Goal: Information Seeking & Learning: Learn about a topic

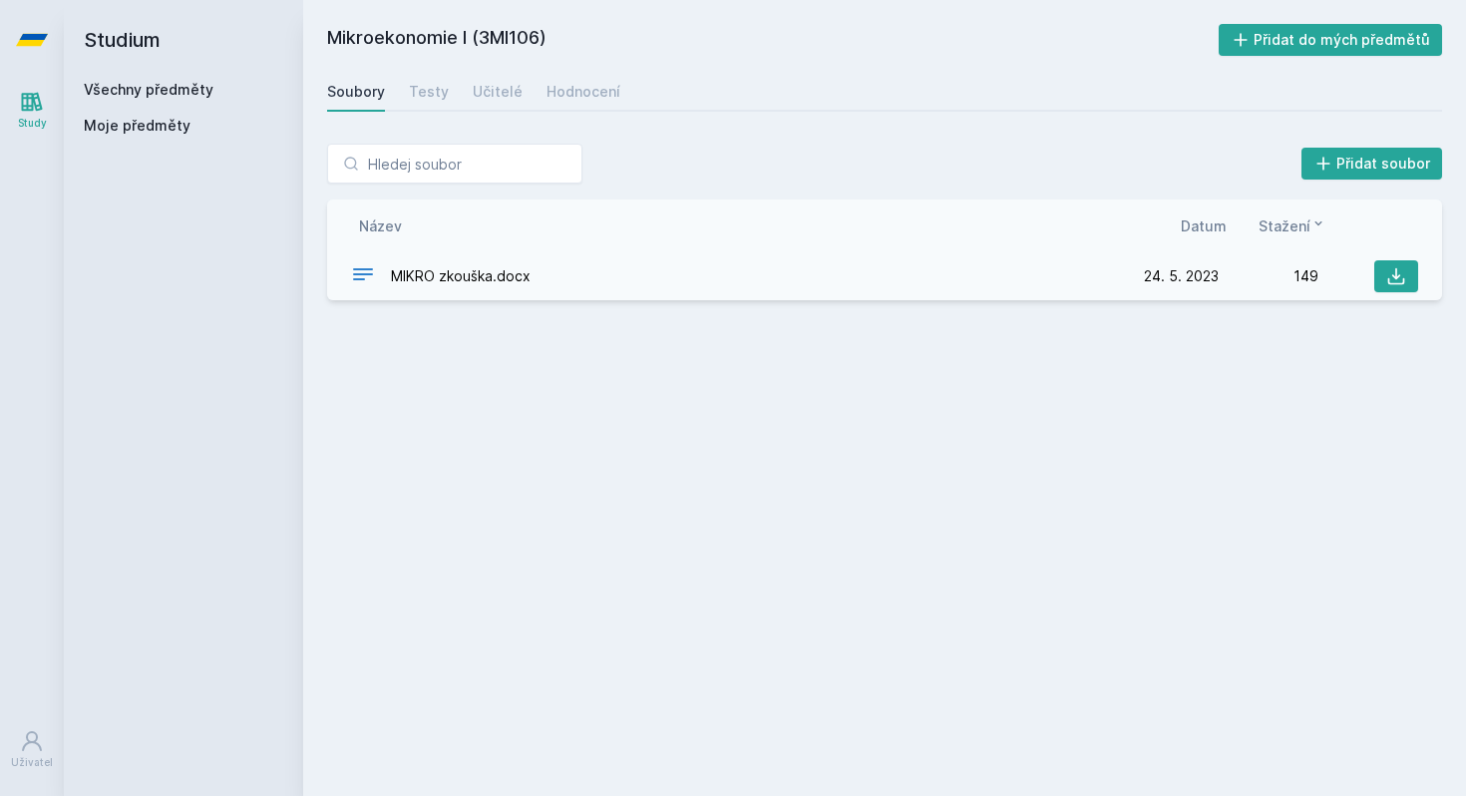
click at [532, 272] on div "MIKRO zkouška.docx" at bounding box center [735, 276] width 768 height 29
click at [146, 95] on link "Všechny předměty" at bounding box center [149, 89] width 130 height 17
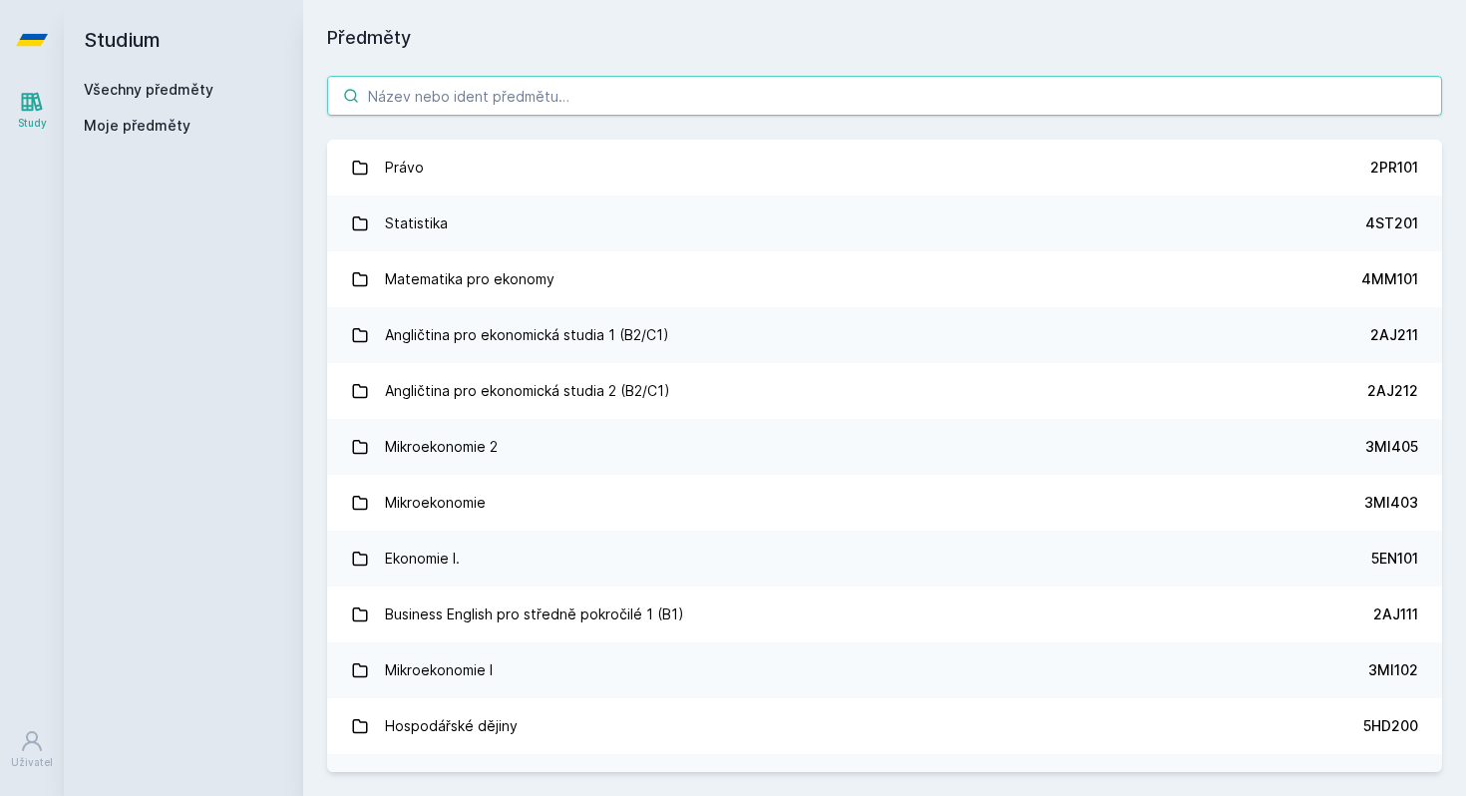
click at [456, 97] on input "search" at bounding box center [884, 96] width 1115 height 40
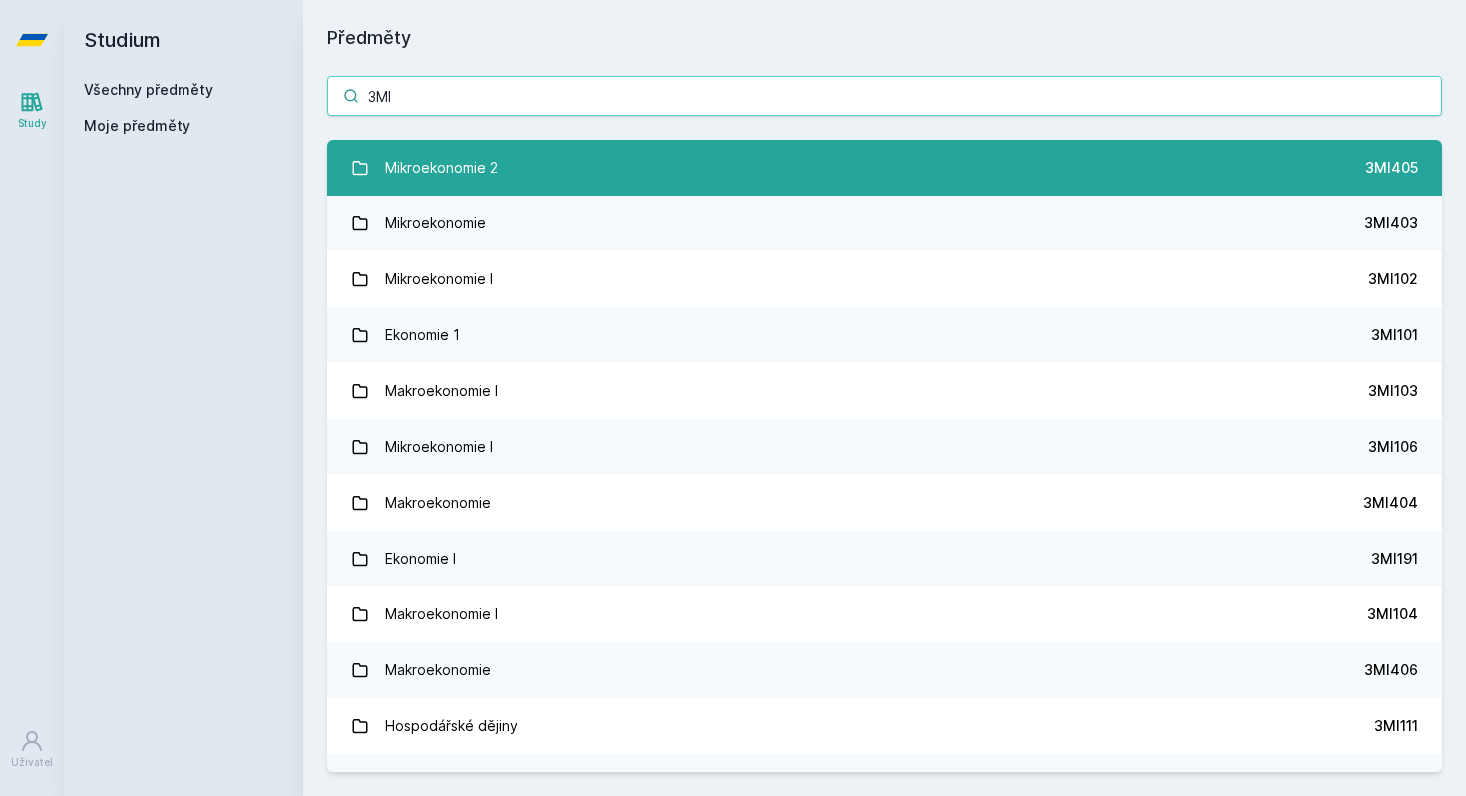
type input "3MI"
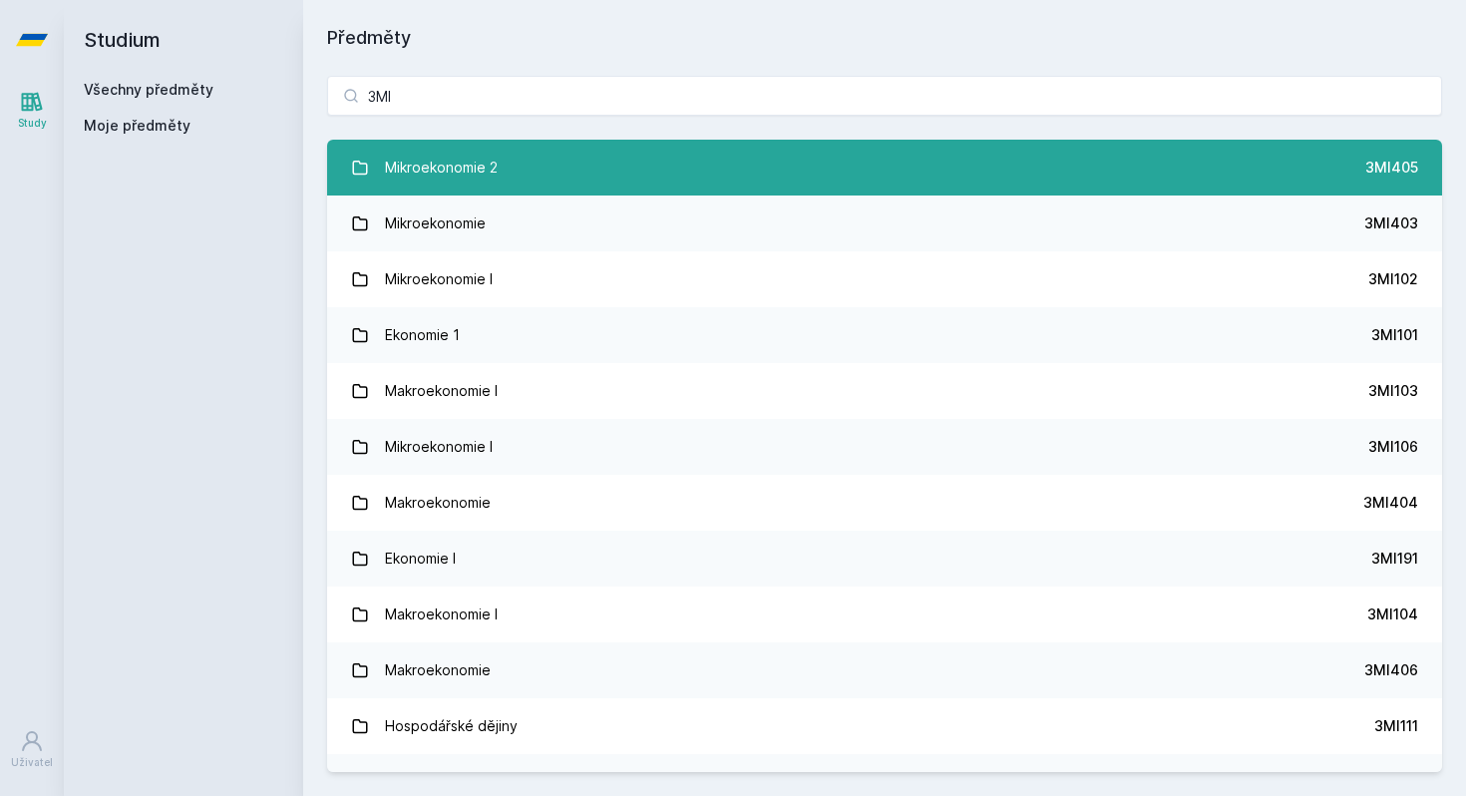
click at [453, 165] on div "Mikroekonomie 2" at bounding box center [441, 168] width 113 height 40
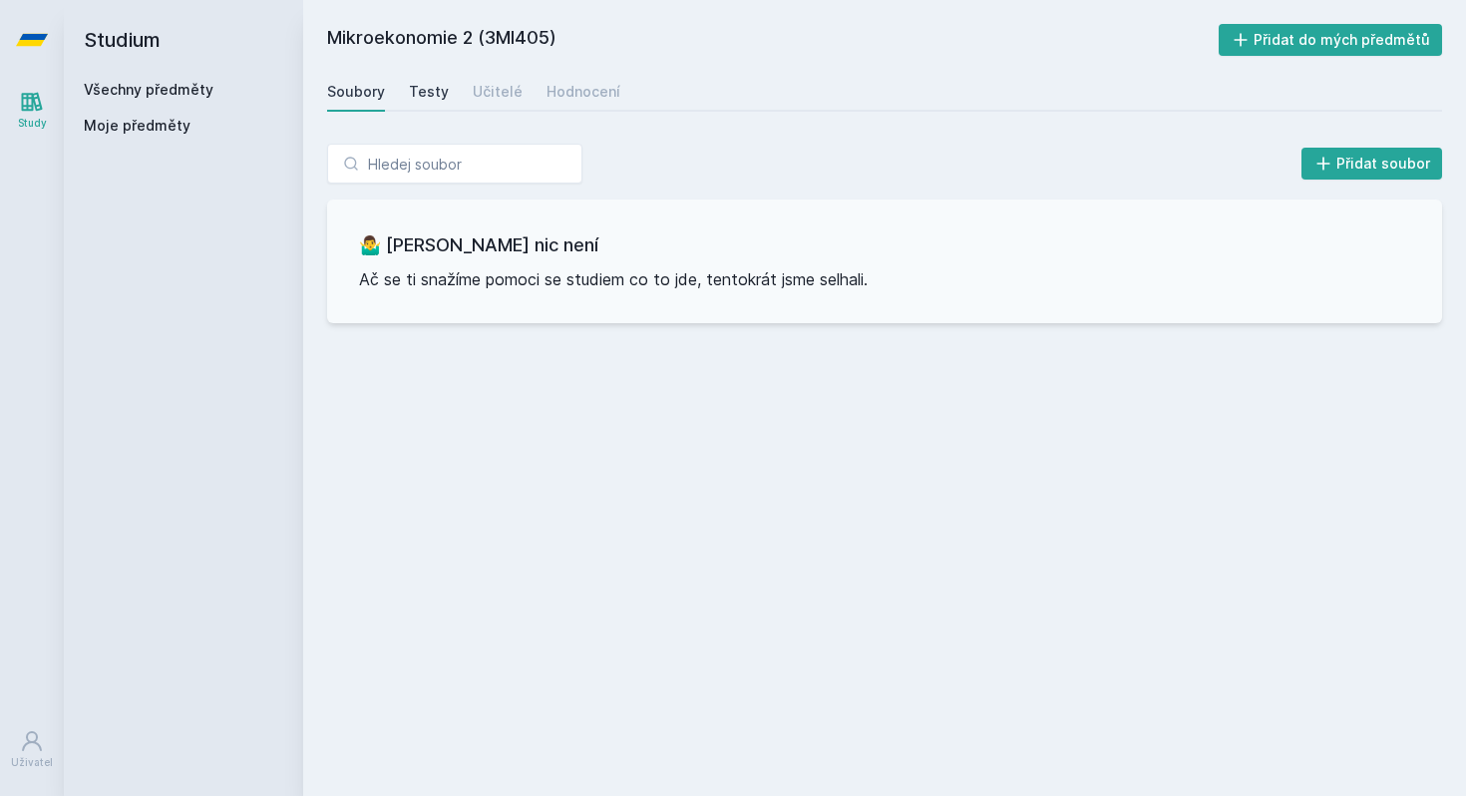
click at [432, 92] on div "Testy" at bounding box center [429, 92] width 40 height 20
click at [473, 95] on div "Učitelé" at bounding box center [498, 92] width 50 height 20
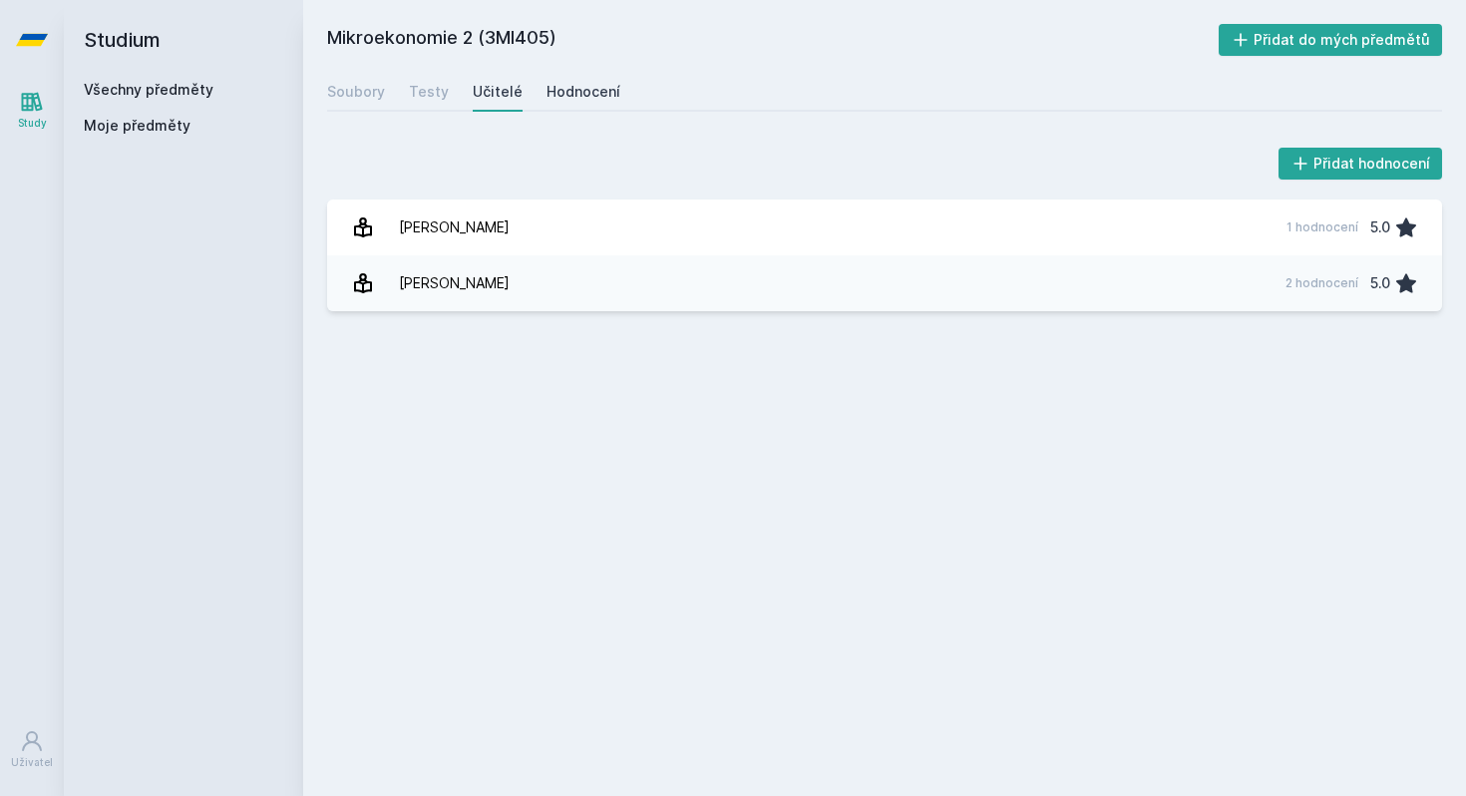
click at [585, 93] on div "Hodnocení" at bounding box center [583, 92] width 74 height 20
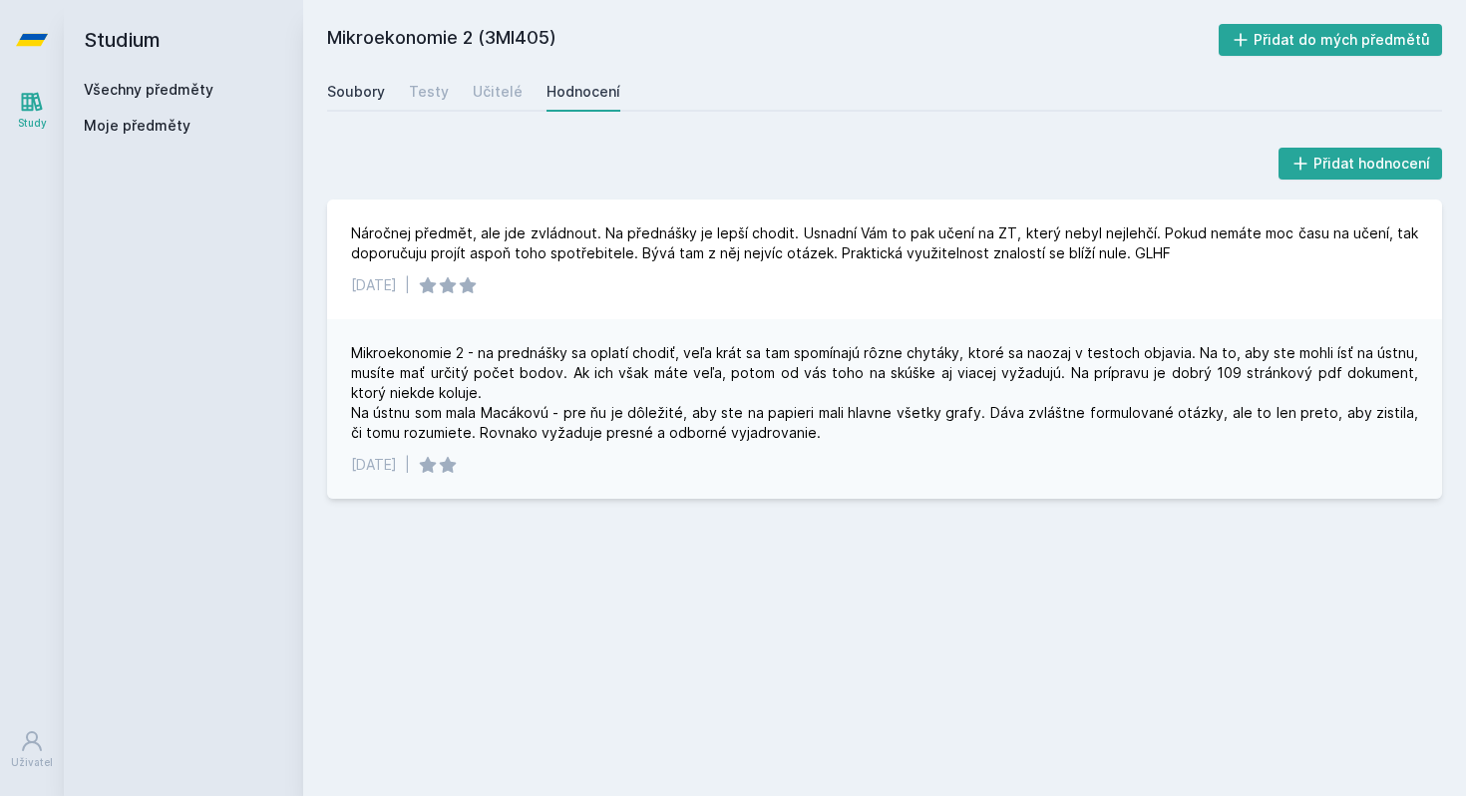
click at [367, 98] on div "Soubory" at bounding box center [356, 92] width 58 height 20
click at [129, 99] on div "Všechny předměty" at bounding box center [183, 90] width 199 height 20
click at [129, 93] on link "Všechny předměty" at bounding box center [149, 89] width 130 height 17
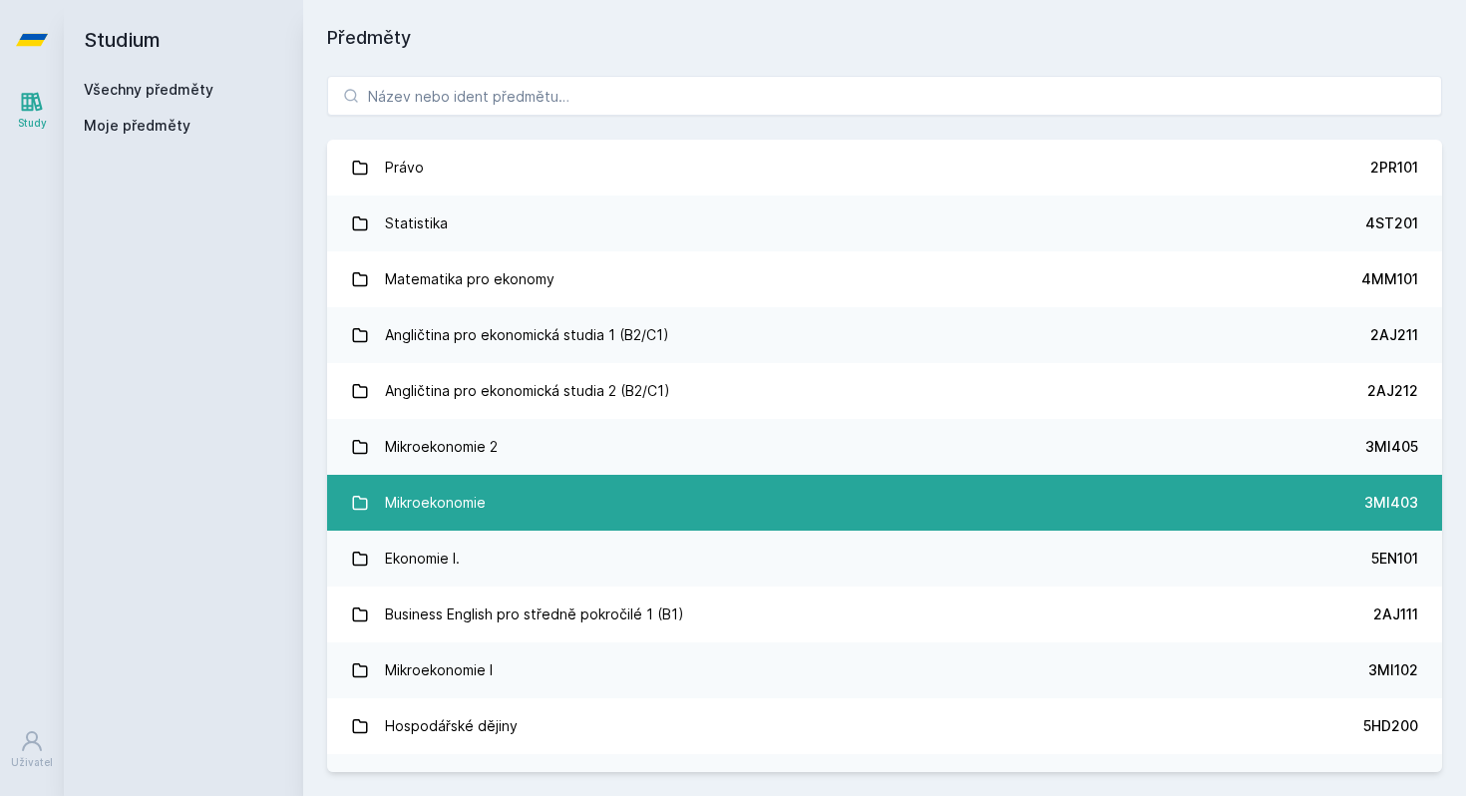
click at [441, 491] on div "Mikroekonomie" at bounding box center [435, 503] width 101 height 40
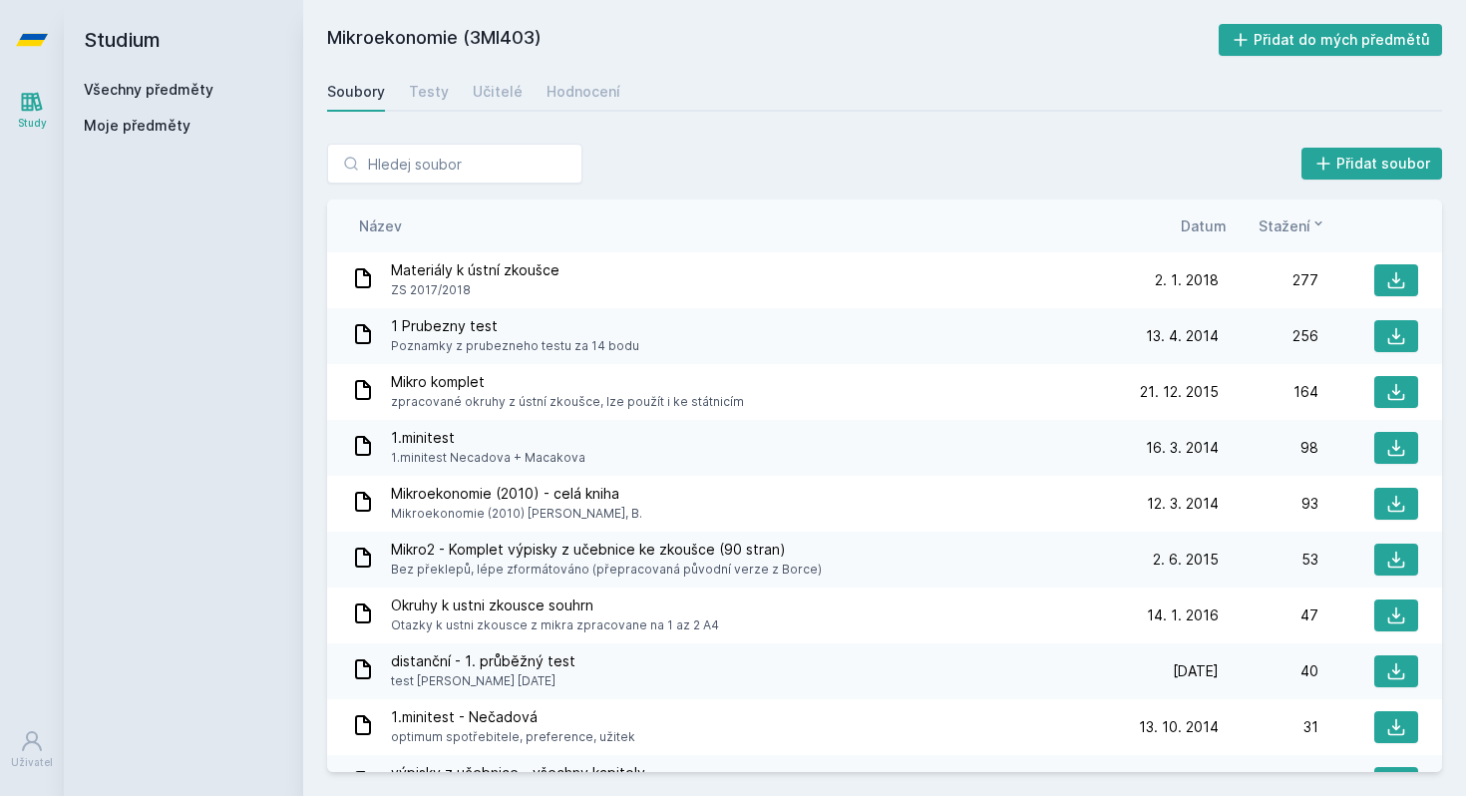
click at [496, 325] on span "1 Prubezny test" at bounding box center [515, 326] width 248 height 20
click at [1387, 342] on icon at bounding box center [1396, 336] width 20 height 20
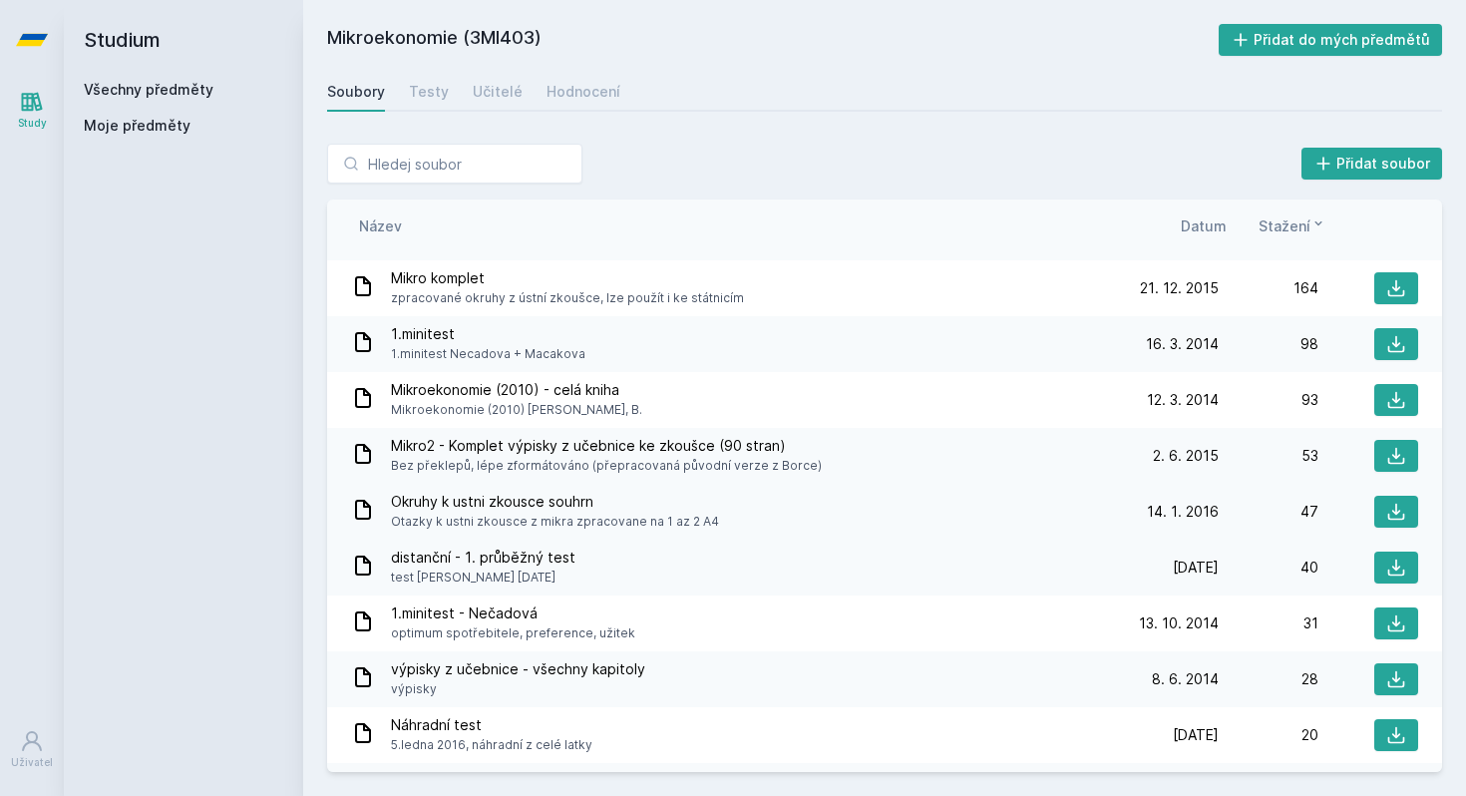
scroll to position [108, 0]
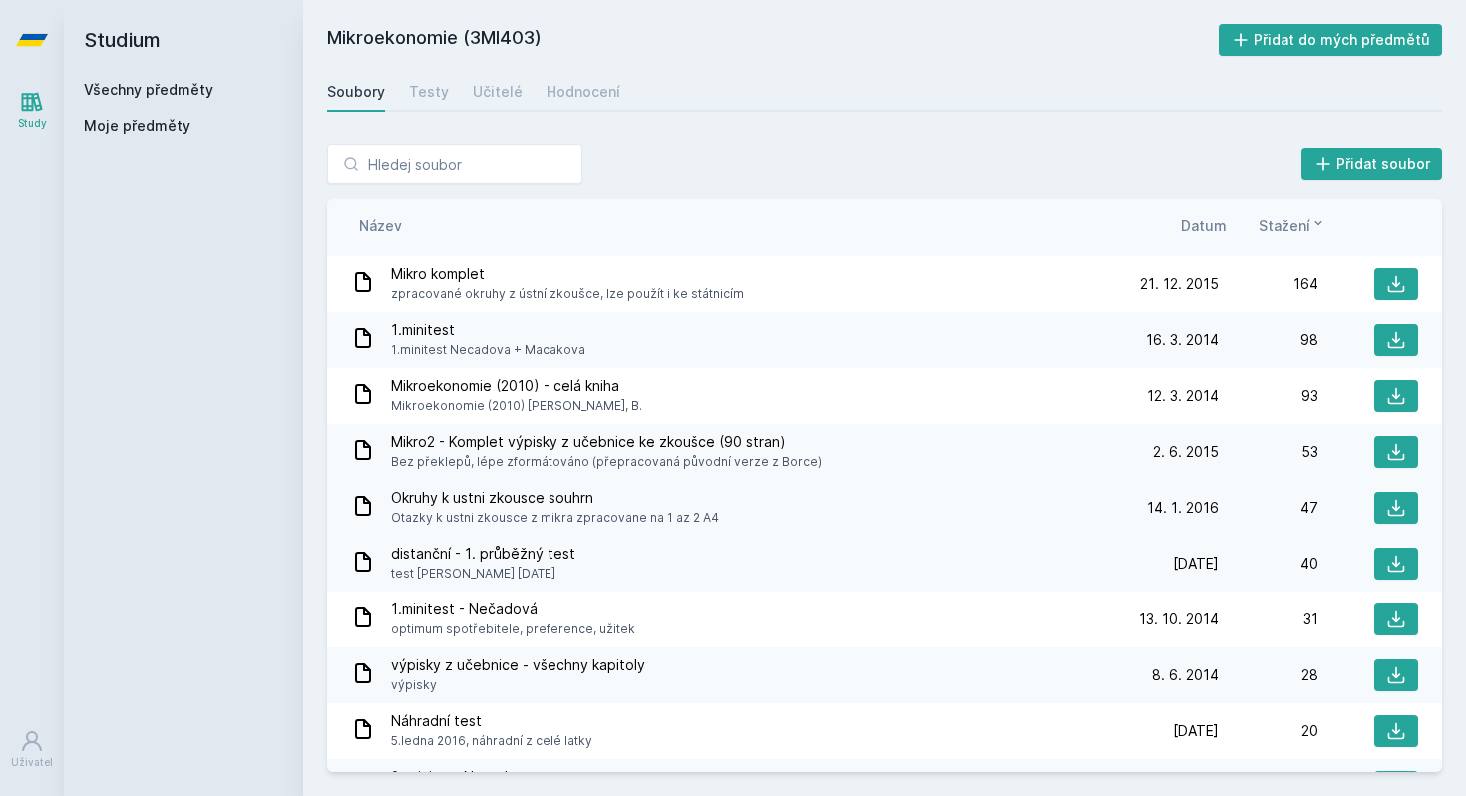
click at [639, 512] on span "Otazky k ustni zkousce z mikra zpracovane na 1 az 2 A4" at bounding box center [555, 518] width 328 height 20
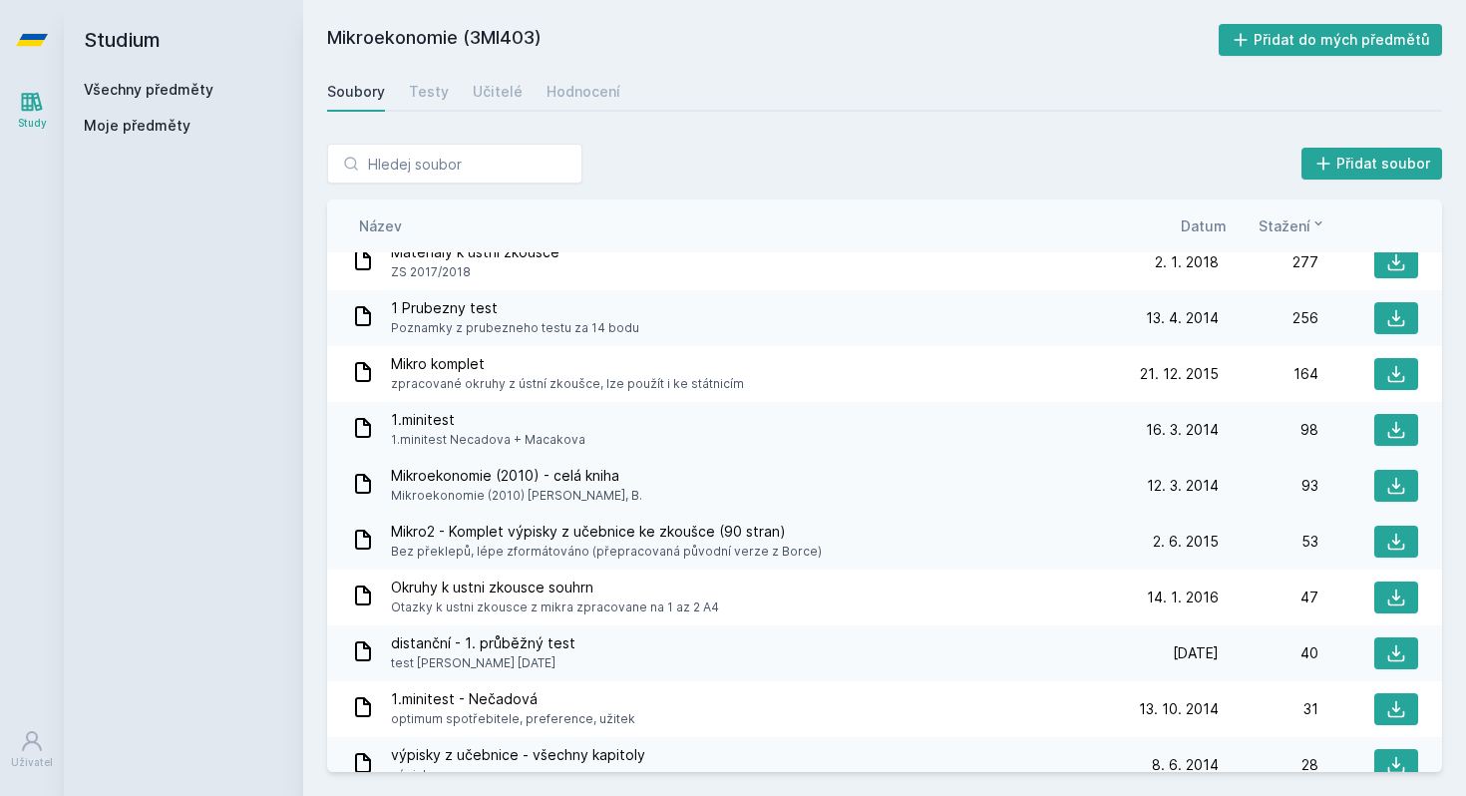
scroll to position [0, 0]
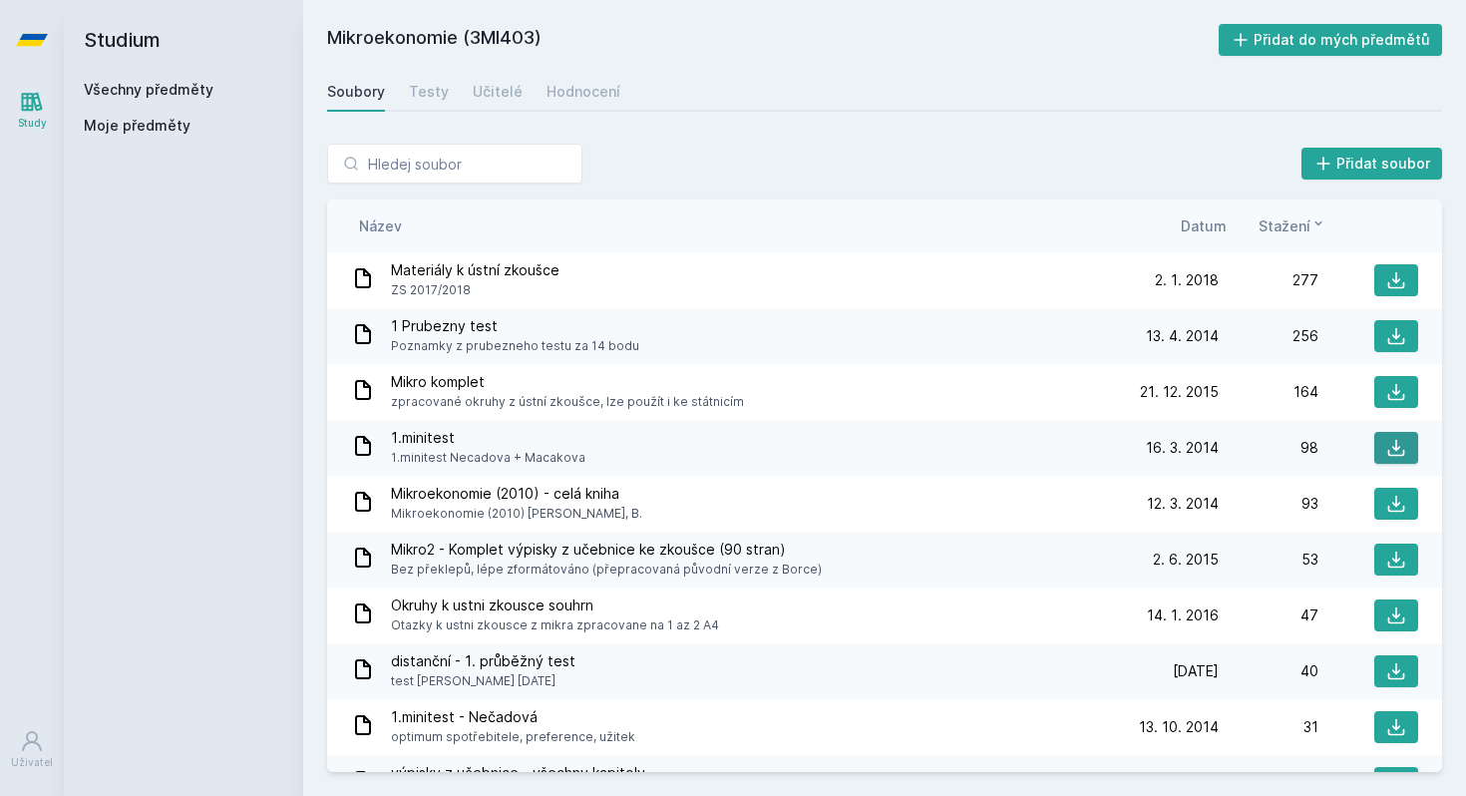
click at [1401, 448] on icon at bounding box center [1396, 448] width 20 height 20
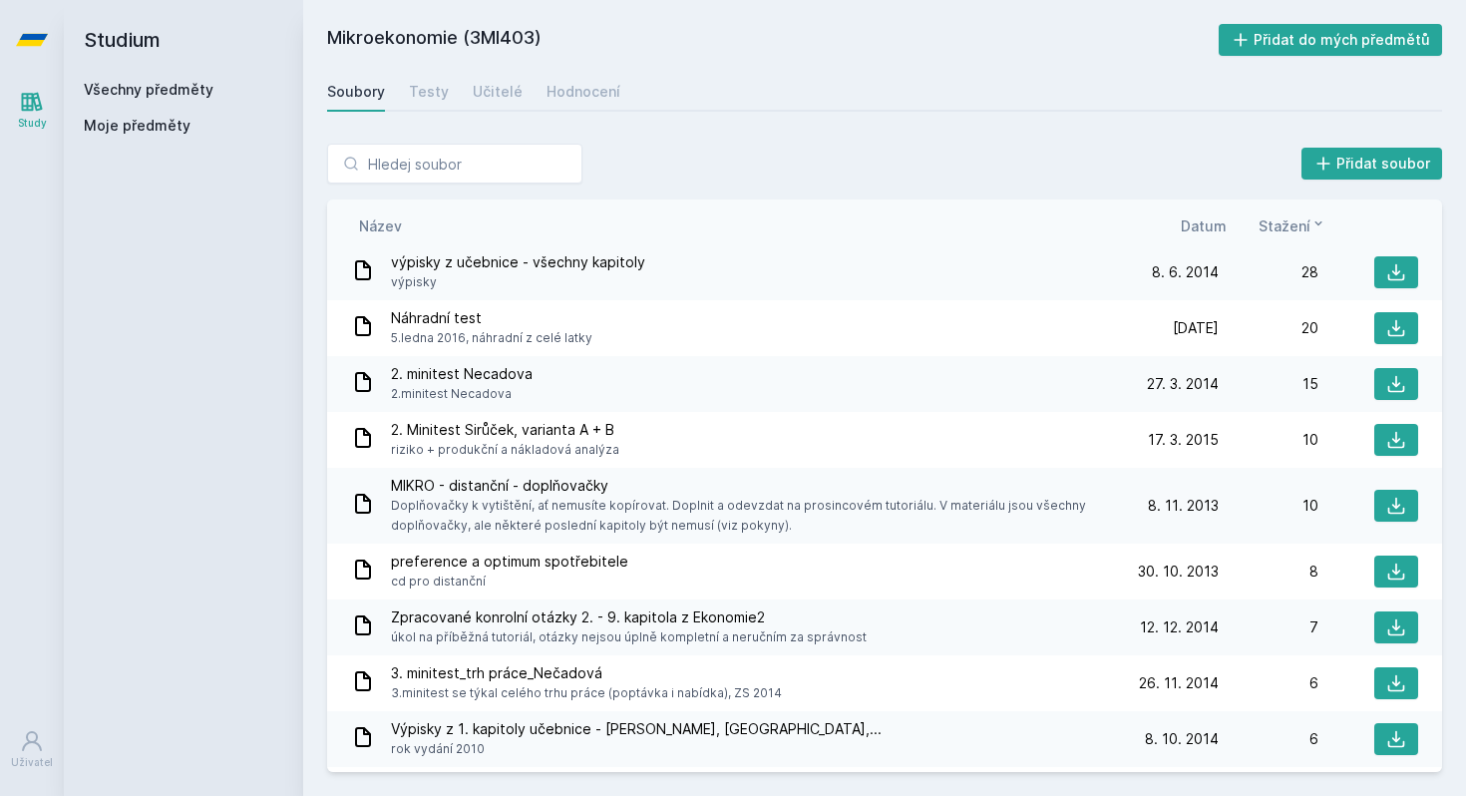
scroll to position [509, 0]
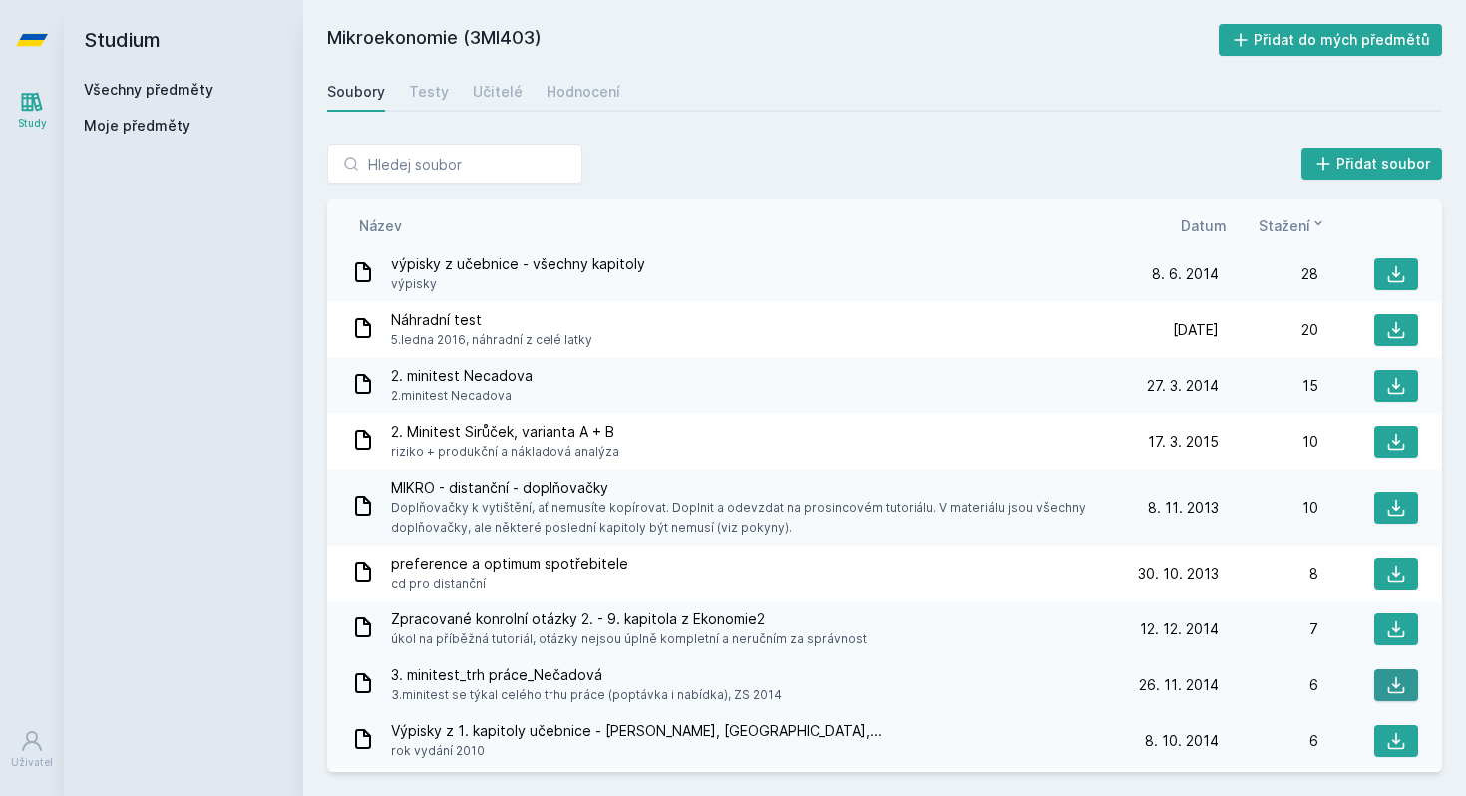
click at [1386, 686] on icon at bounding box center [1396, 685] width 20 height 20
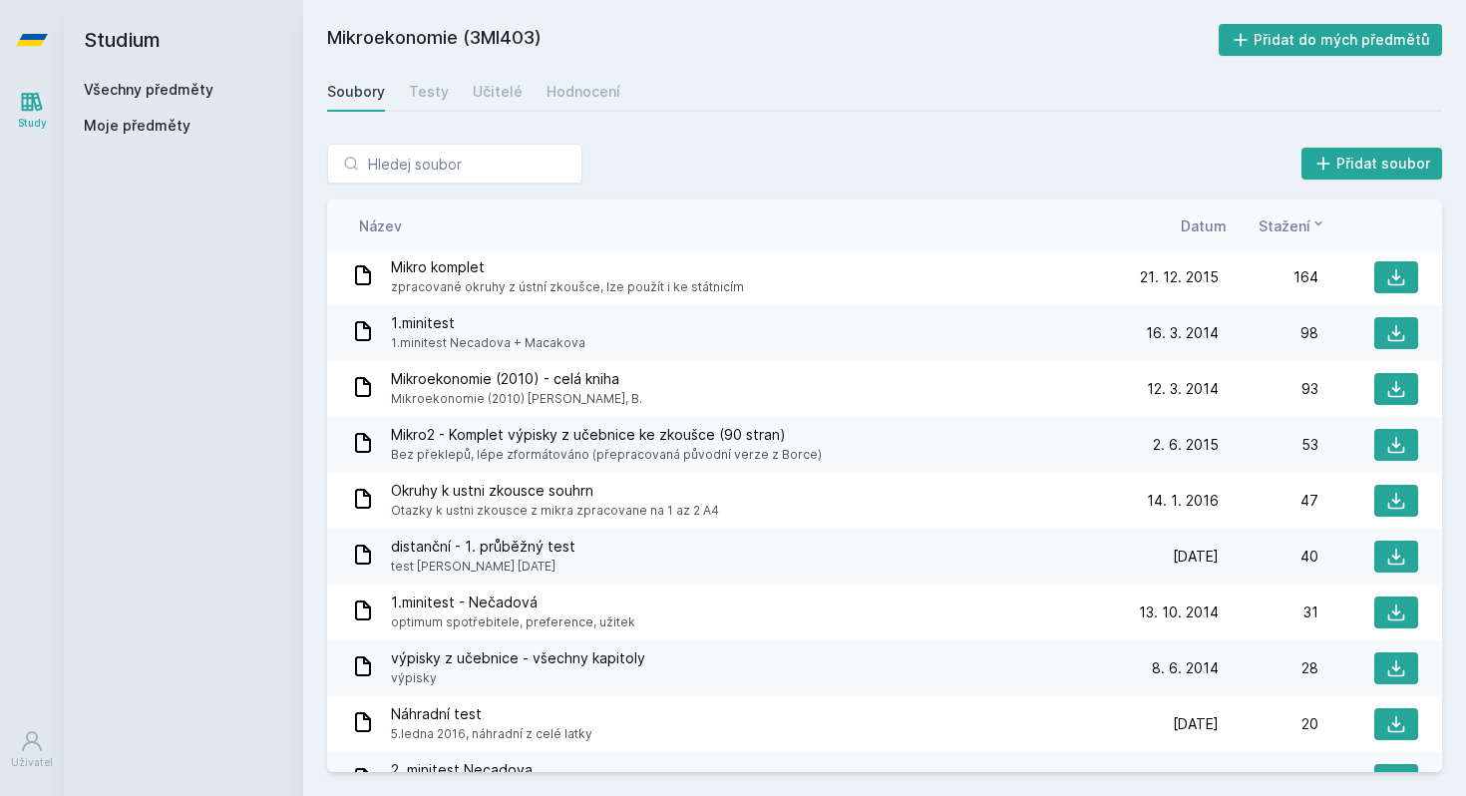
scroll to position [0, 0]
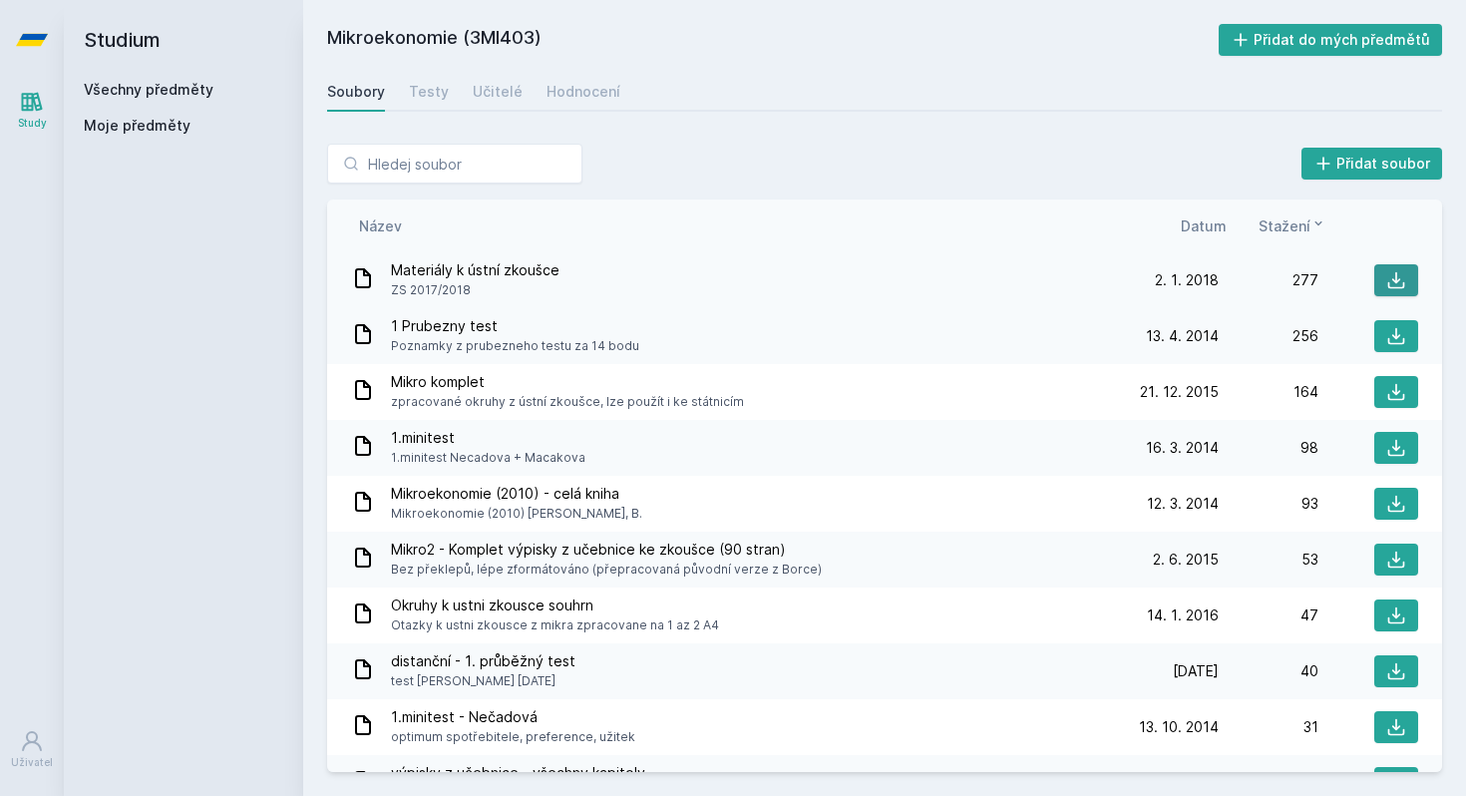
click at [1389, 279] on icon at bounding box center [1396, 280] width 20 height 20
click at [1413, 388] on button at bounding box center [1396, 392] width 44 height 32
